Goal: Book appointment/travel/reservation

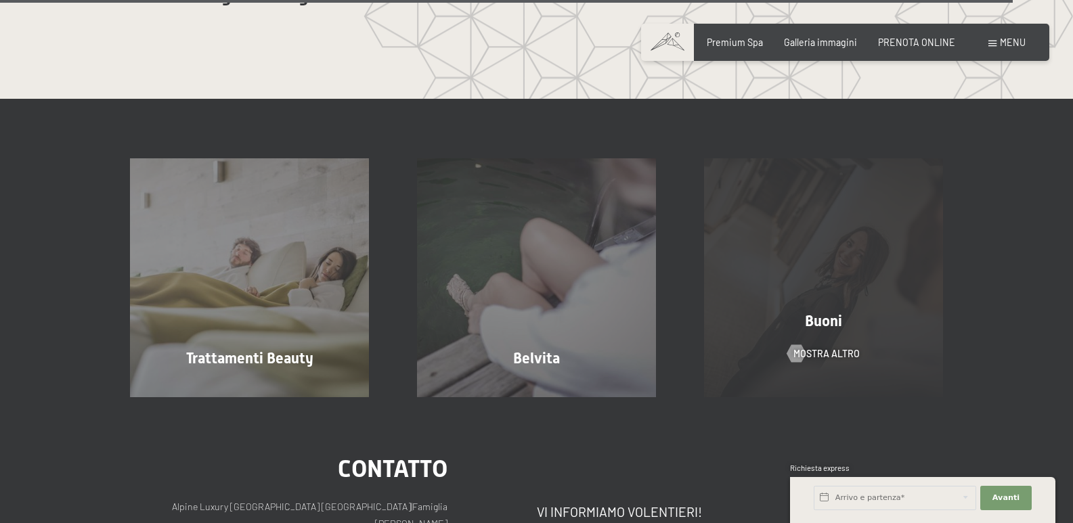
scroll to position [7042, 0]
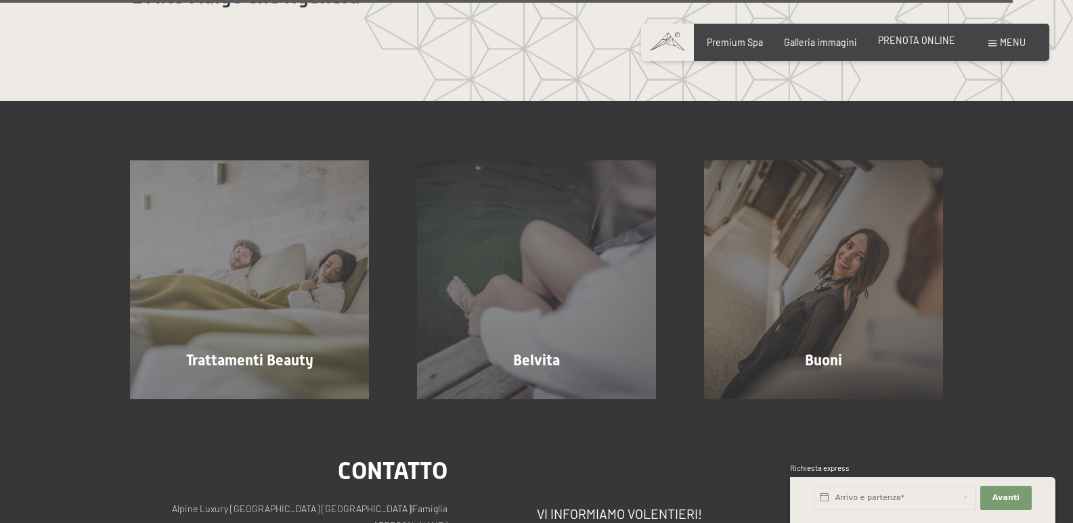
click at [909, 44] on span "PRENOTA ONLINE" at bounding box center [916, 41] width 77 height 12
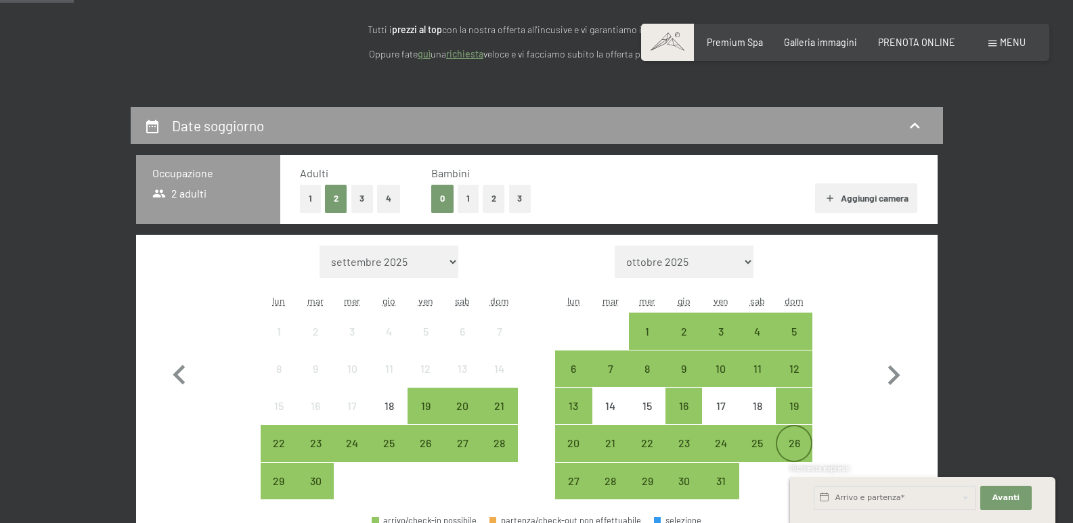
scroll to position [339, 0]
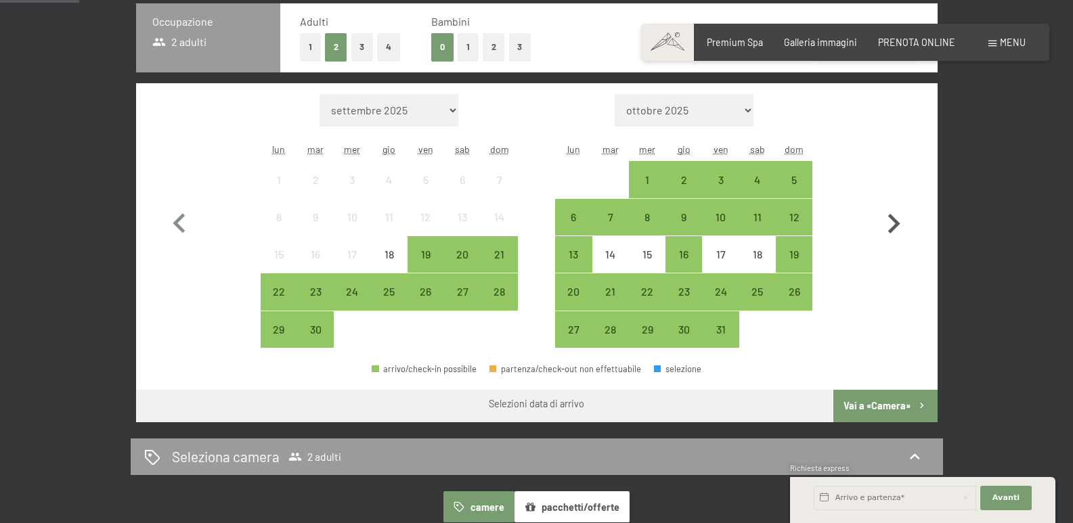
click at [902, 230] on icon "button" at bounding box center [893, 223] width 39 height 39
select select "2025-10-01"
select select "2025-11-01"
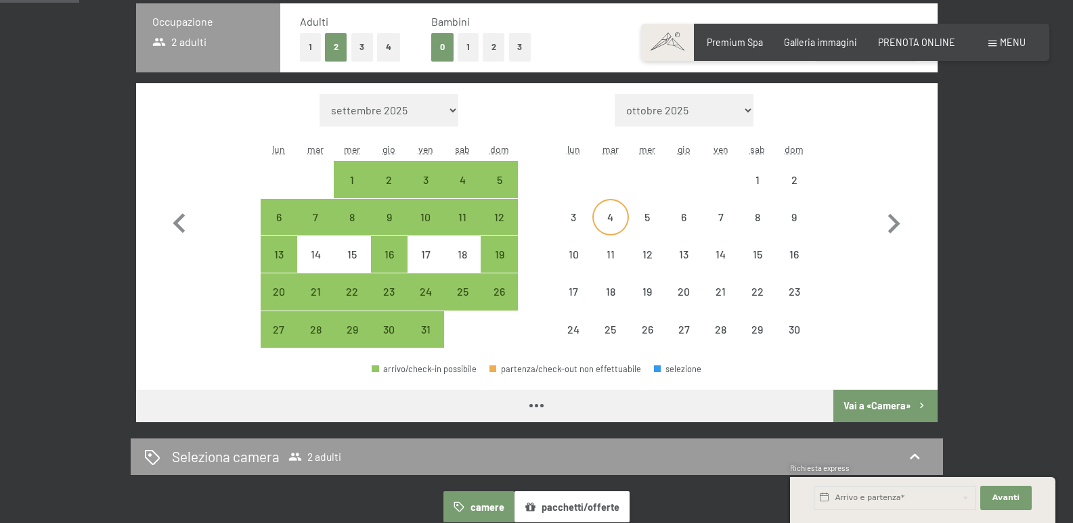
select select "2025-10-01"
select select "2025-11-01"
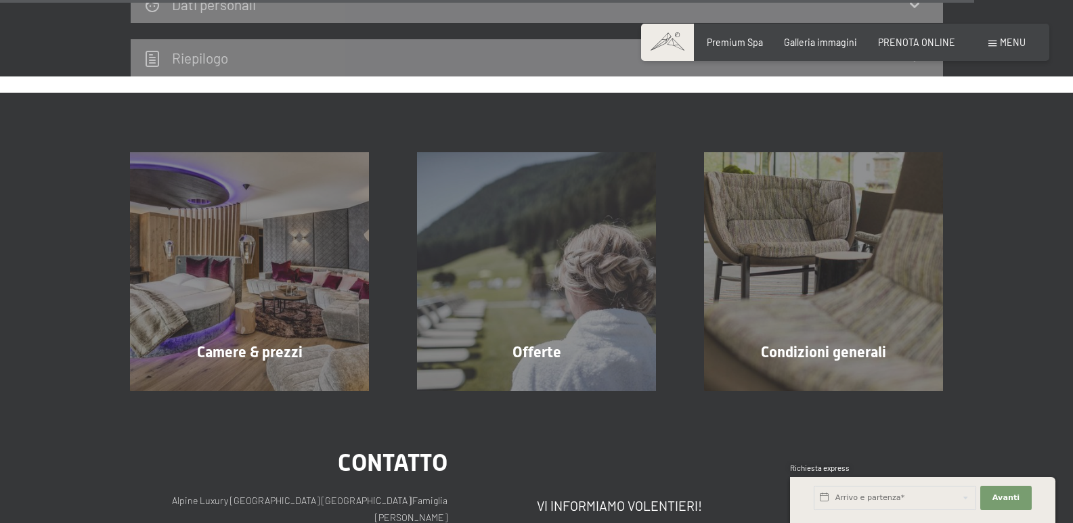
scroll to position [4266, 0]
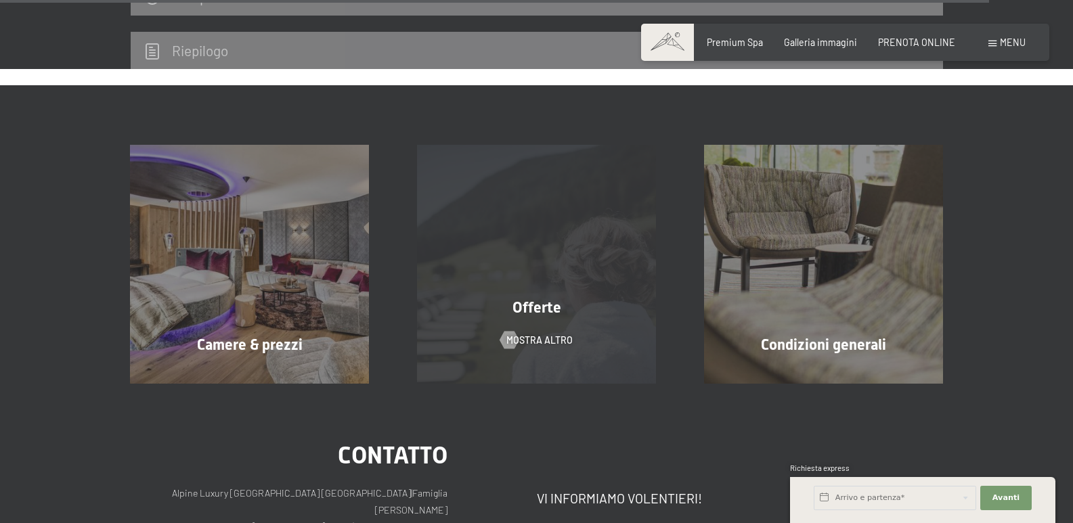
click at [495, 298] on div "Offerte" at bounding box center [536, 308] width 287 height 21
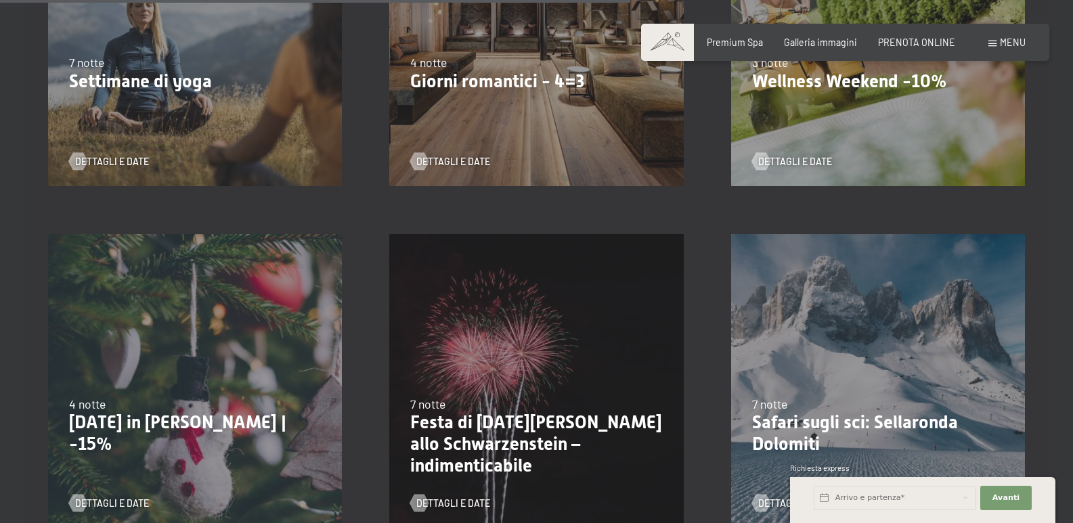
scroll to position [1151, 0]
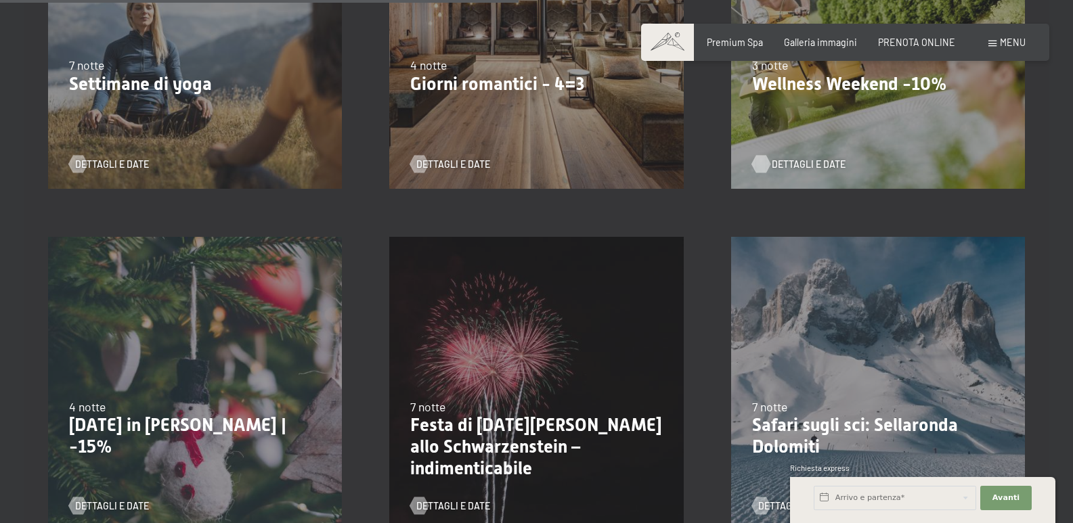
click at [804, 160] on span "Dettagli e Date" at bounding box center [809, 165] width 74 height 14
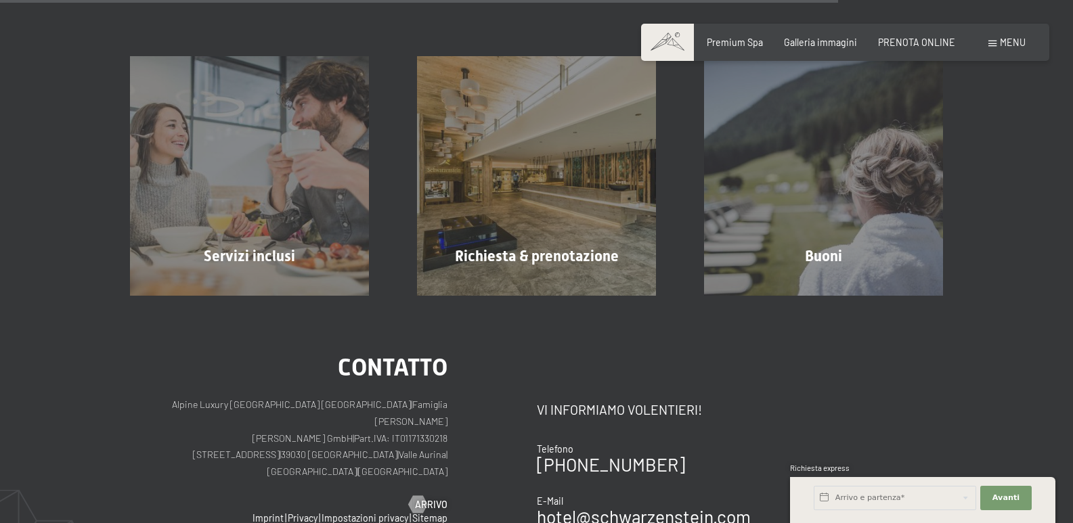
scroll to position [1398, 0]
